Goal: Task Accomplishment & Management: Manage account settings

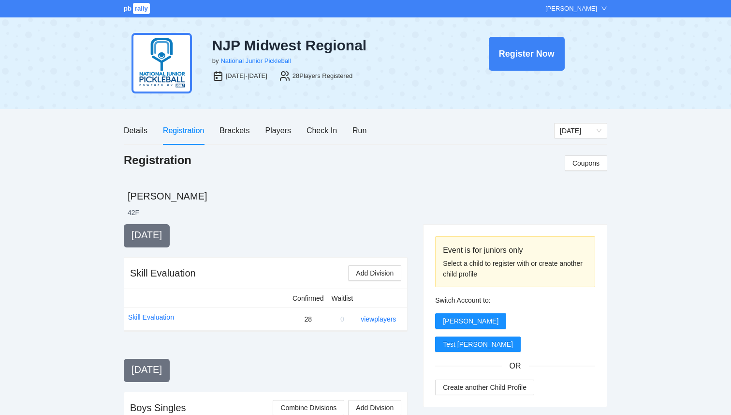
click at [135, 10] on span "rally" at bounding box center [141, 8] width 17 height 11
click at [284, 136] on div "Players" at bounding box center [279, 131] width 26 height 28
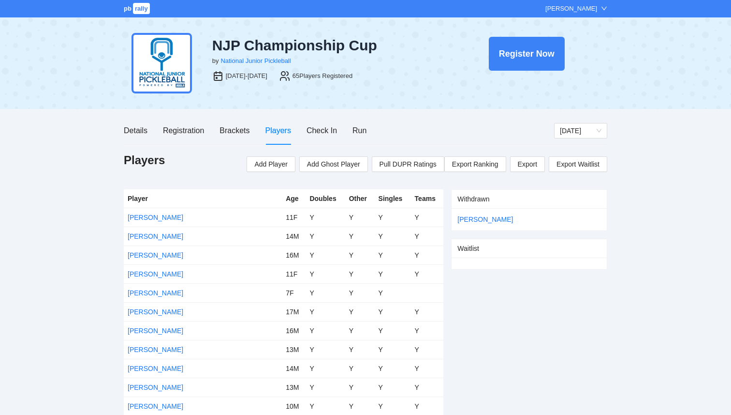
click at [141, 10] on span "rally" at bounding box center [141, 8] width 17 height 11
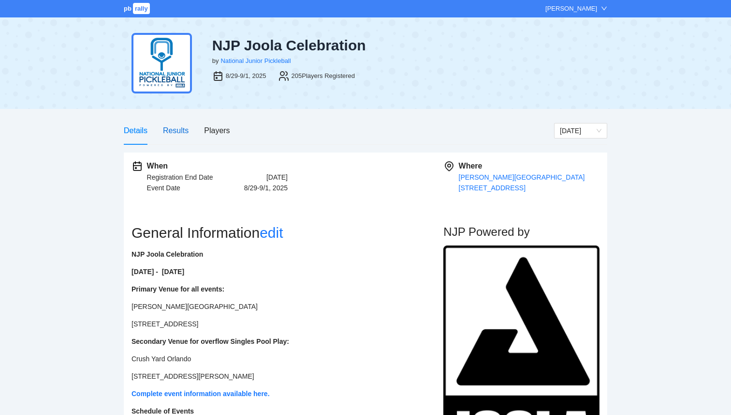
click at [182, 127] on div "Results" at bounding box center [176, 130] width 26 height 12
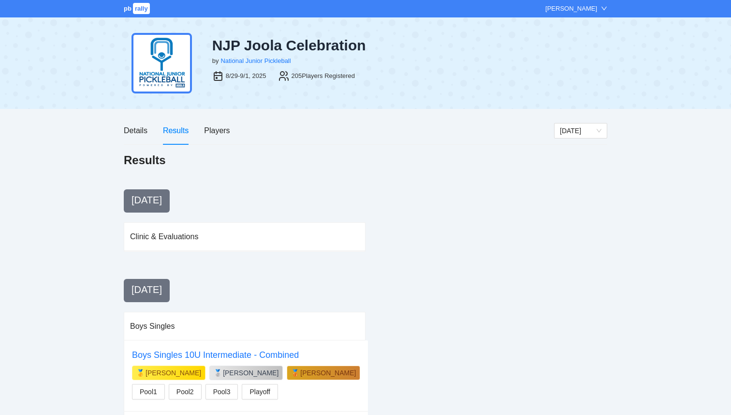
click at [137, 12] on span "rally" at bounding box center [141, 8] width 17 height 11
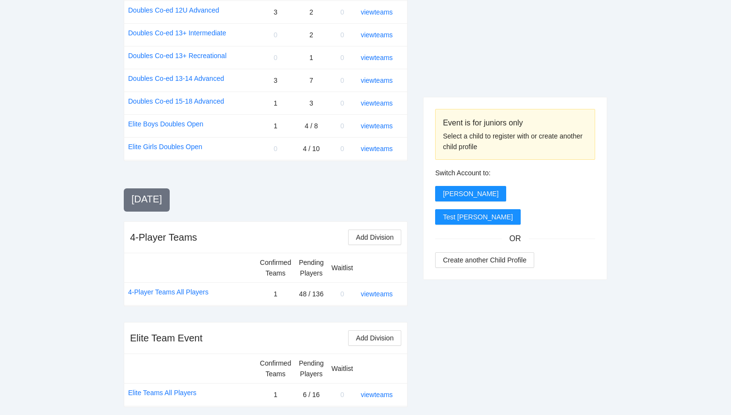
scroll to position [1138, 0]
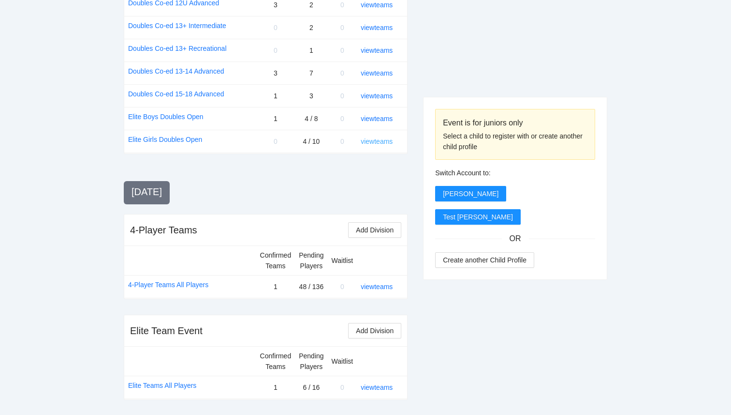
click at [379, 142] on link "view teams" at bounding box center [377, 141] width 32 height 8
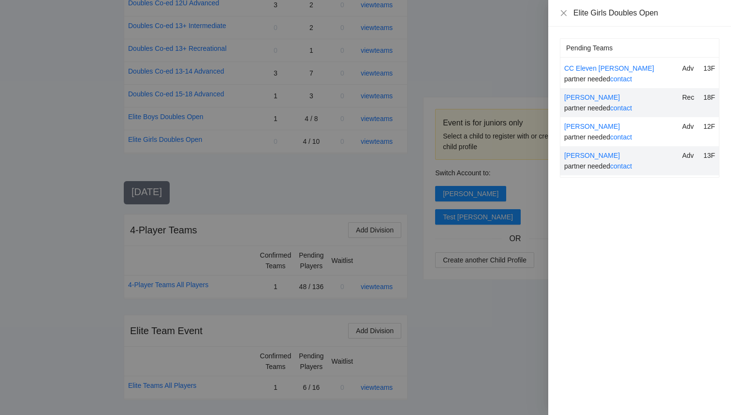
click at [591, 130] on div "[PERSON_NAME]" at bounding box center [622, 126] width 114 height 11
click at [591, 126] on link "[PERSON_NAME]" at bounding box center [593, 126] width 56 height 8
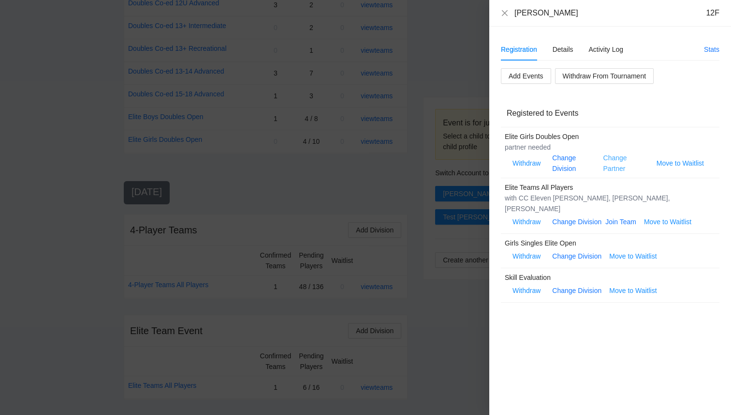
click at [611, 170] on link "Change Partner" at bounding box center [616, 163] width 24 height 18
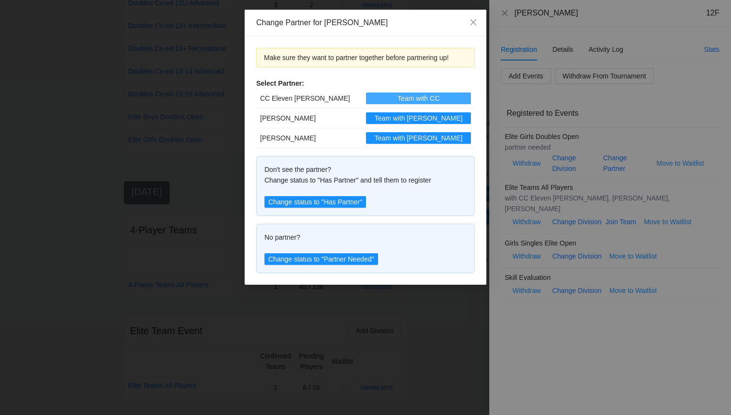
click at [376, 94] on button "Team with CC" at bounding box center [418, 98] width 105 height 12
click at [473, 25] on icon "close" at bounding box center [474, 22] width 8 height 8
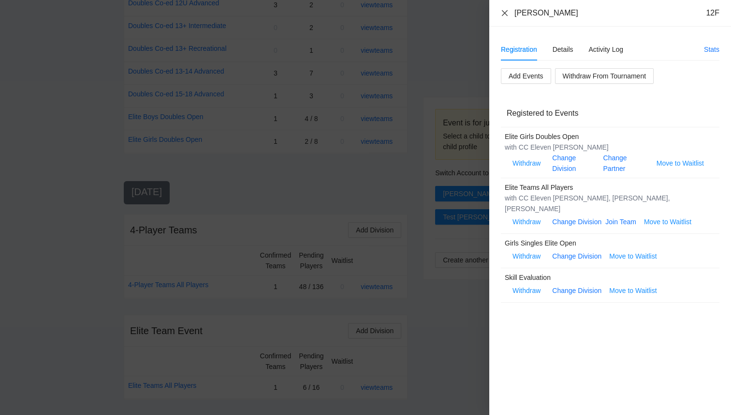
click at [503, 15] on icon "close" at bounding box center [505, 13] width 8 height 8
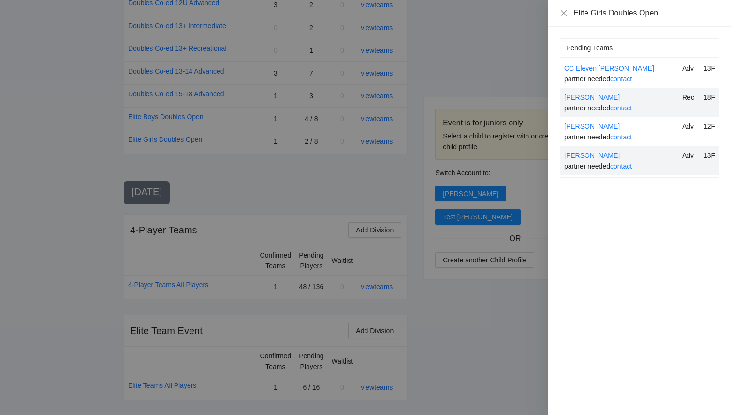
click at [346, 179] on div at bounding box center [365, 207] width 731 height 415
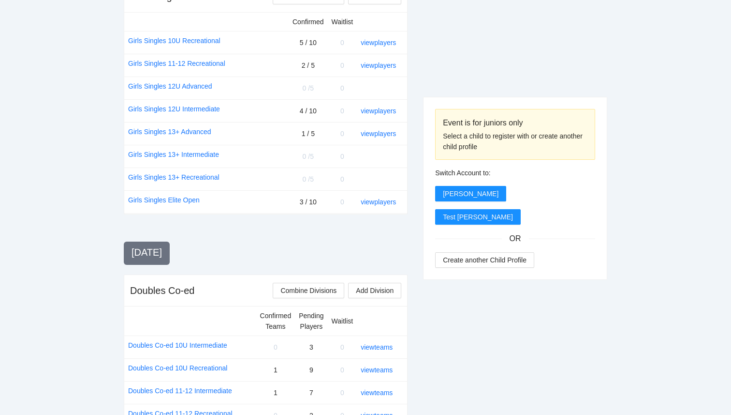
scroll to position [701, 0]
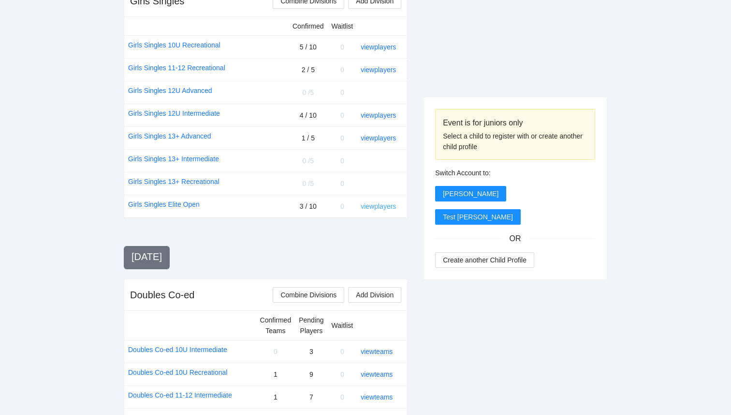
click at [365, 205] on link "view players" at bounding box center [378, 206] width 35 height 8
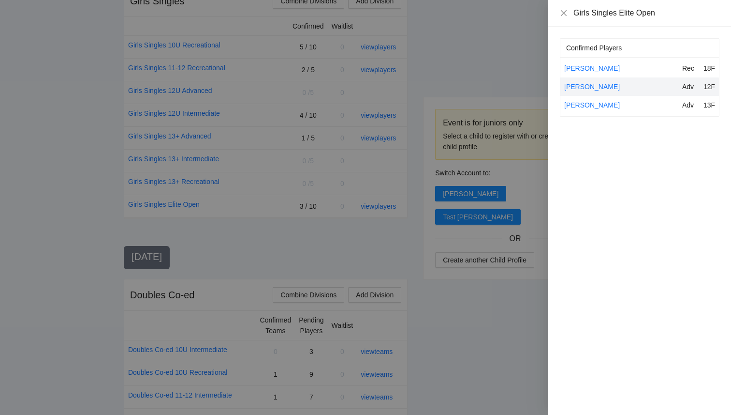
click at [490, 326] on div at bounding box center [365, 207] width 731 height 415
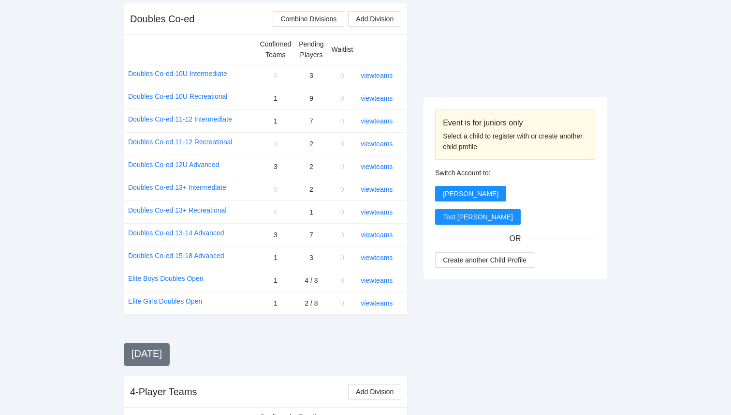
scroll to position [983, 0]
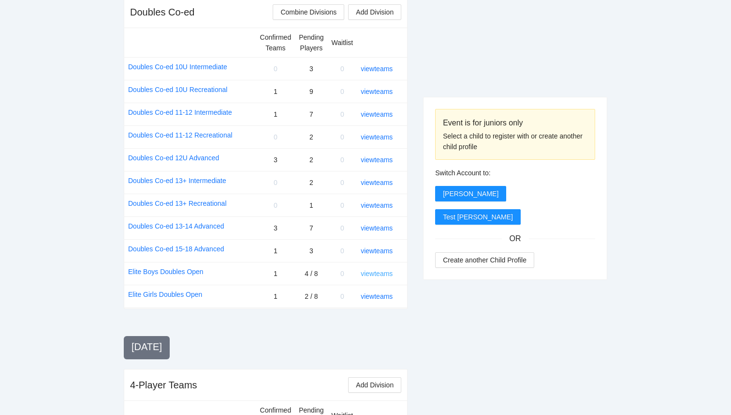
click at [389, 273] on link "view teams" at bounding box center [377, 273] width 32 height 8
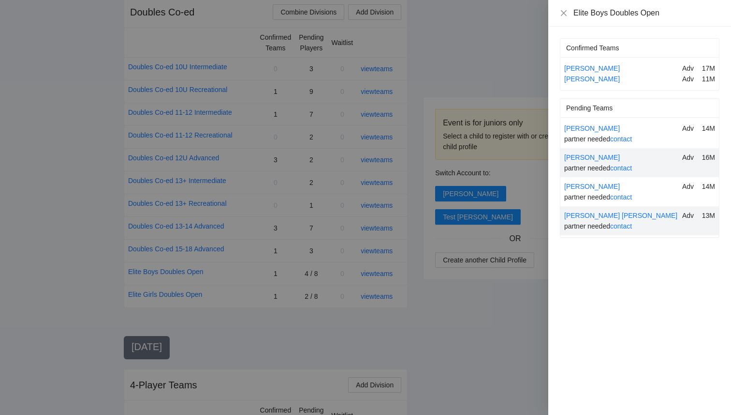
click at [532, 298] on div at bounding box center [365, 207] width 731 height 415
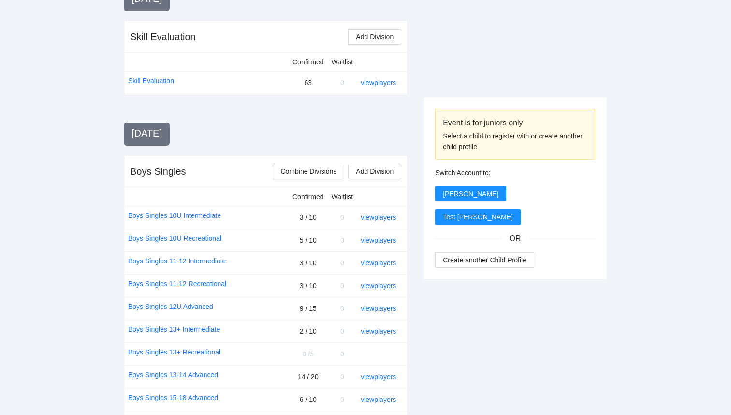
scroll to position [0, 0]
